Goal: Transaction & Acquisition: Book appointment/travel/reservation

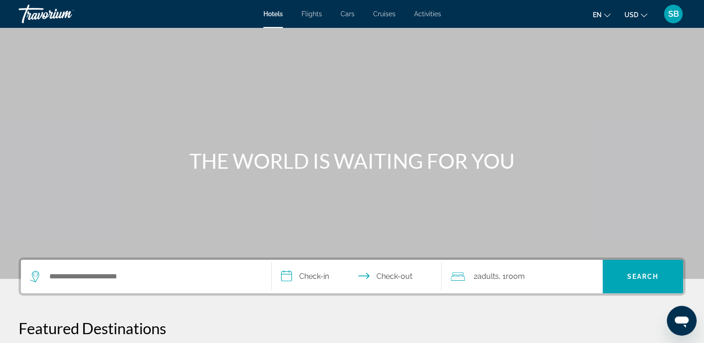
click at [349, 16] on span "Cars" at bounding box center [348, 13] width 14 height 7
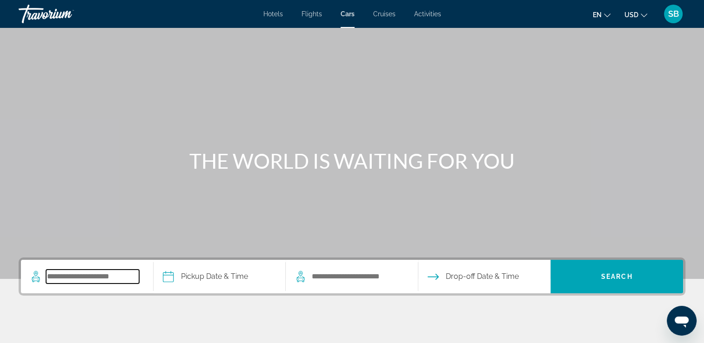
click at [56, 278] on input "Search pickup location" at bounding box center [92, 277] width 93 height 14
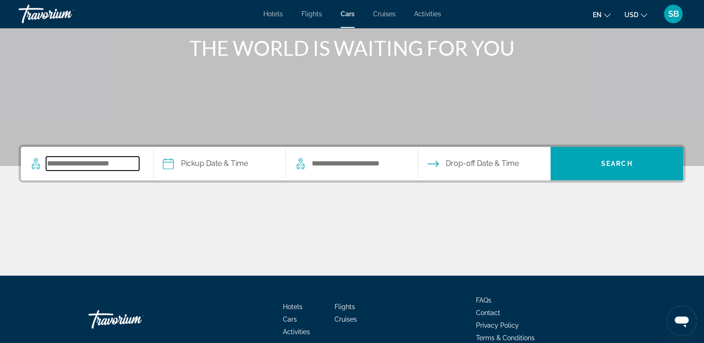
scroll to position [159, 0]
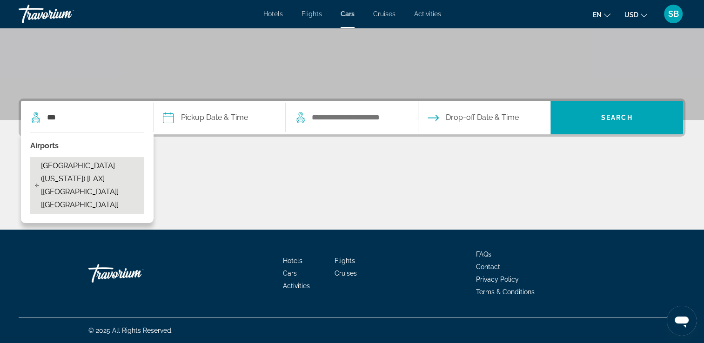
click at [79, 183] on span "[GEOGRAPHIC_DATA] ([US_STATE]) [LAX] [[GEOGRAPHIC_DATA]] [[GEOGRAPHIC_DATA]]" at bounding box center [90, 186] width 99 height 52
type input "**********"
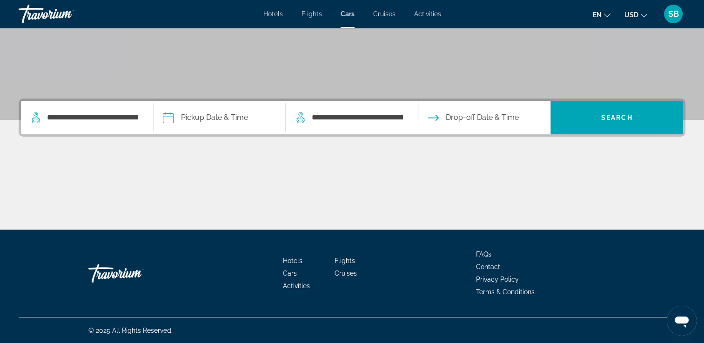
click at [235, 118] on input "Pickup date" at bounding box center [219, 119] width 136 height 36
